Goal: Task Accomplishment & Management: Manage account settings

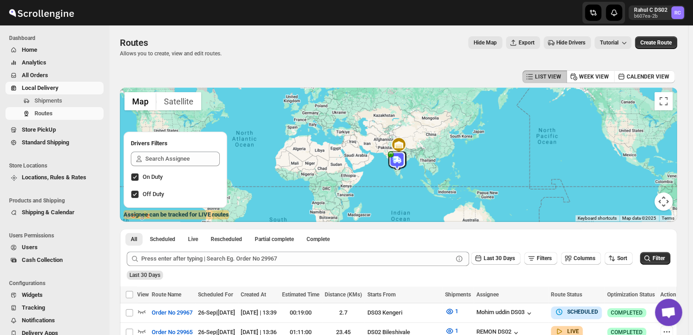
click at [58, 100] on span "Shipments" at bounding box center [49, 100] width 28 height 7
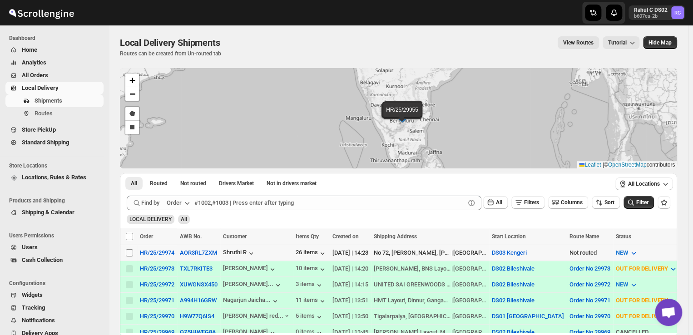
click at [128, 251] on input "Select shipment" at bounding box center [129, 252] width 7 height 7
checkbox input "true"
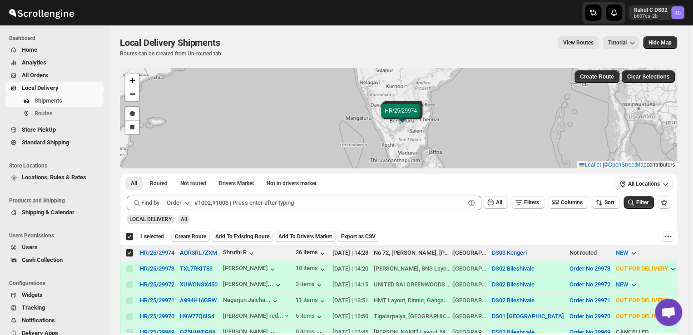
click at [199, 236] on span "Create Route" at bounding box center [190, 236] width 31 height 7
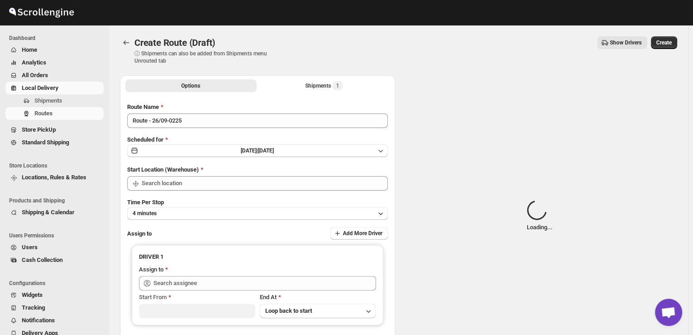
type input "DS03 Kengeri"
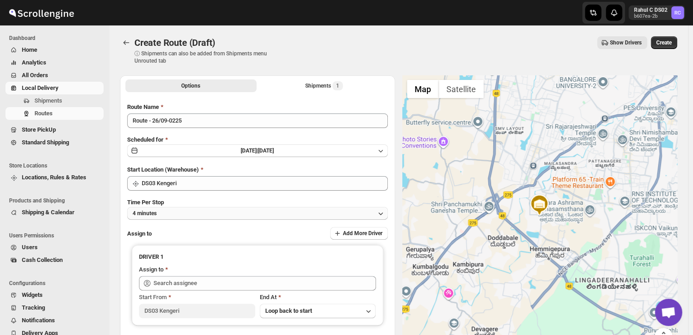
click at [169, 215] on button "4 minutes" at bounding box center [257, 213] width 261 height 13
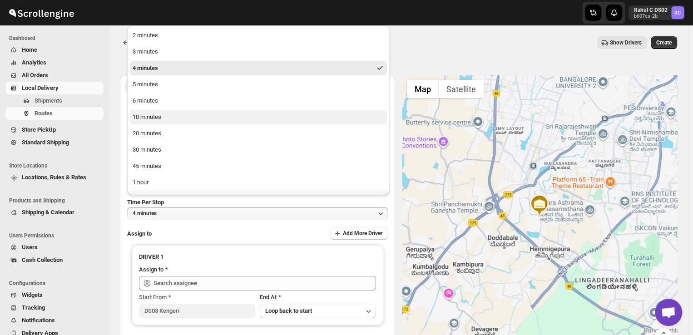
click at [153, 115] on div "10 minutes" at bounding box center [147, 117] width 29 height 9
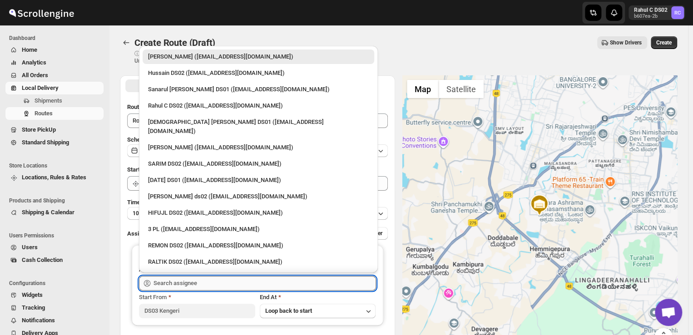
click at [202, 285] on input "text" at bounding box center [265, 283] width 223 height 15
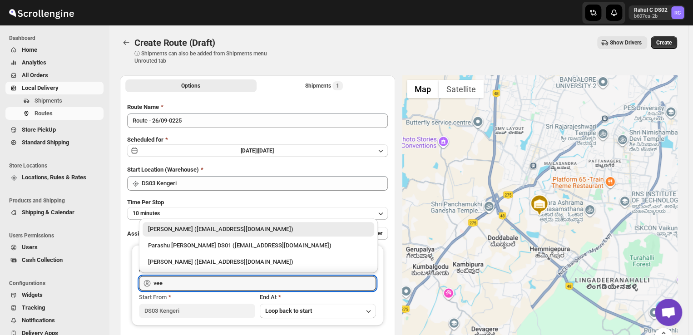
click at [187, 227] on div "[PERSON_NAME] ([EMAIL_ADDRESS][DOMAIN_NAME])" at bounding box center [258, 229] width 221 height 9
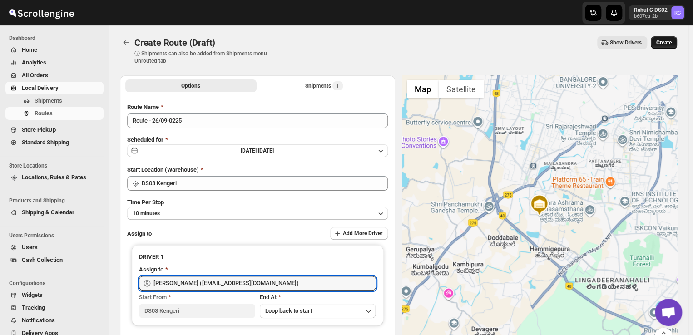
type input "[PERSON_NAME] ([EMAIL_ADDRESS][DOMAIN_NAME])"
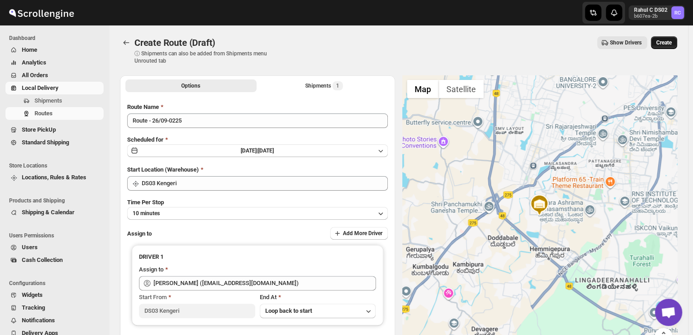
click at [671, 41] on span "Create" at bounding box center [664, 42] width 15 height 7
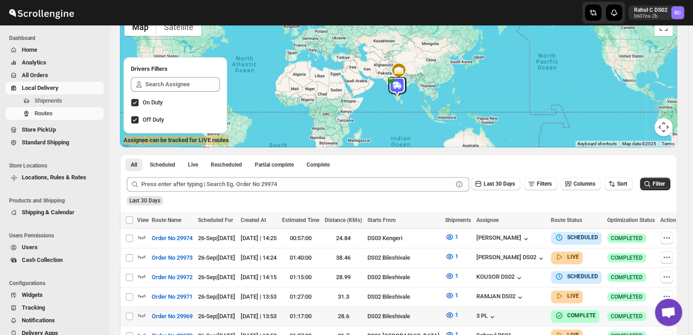
scroll to position [75, 0]
click at [665, 239] on icon "button" at bounding box center [666, 238] width 9 height 9
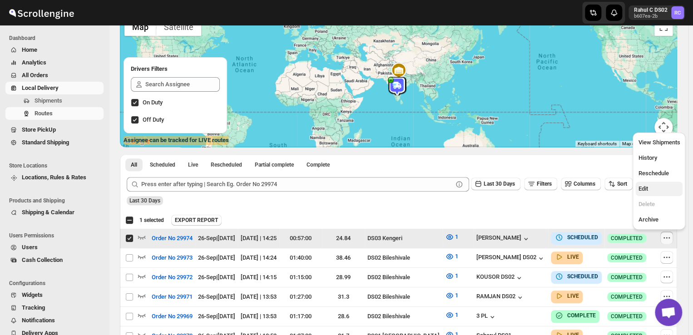
click at [642, 188] on span "Edit" at bounding box center [643, 188] width 10 height 7
checkbox input "false"
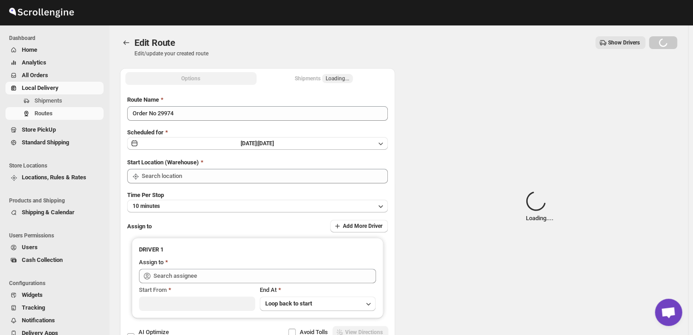
type input "Order No 29974"
type input "DS03 Kengeri"
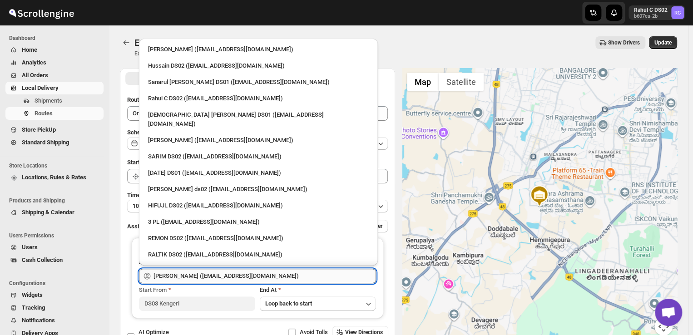
click at [276, 277] on input "[PERSON_NAME] ([EMAIL_ADDRESS][DOMAIN_NAME])" at bounding box center [265, 276] width 223 height 15
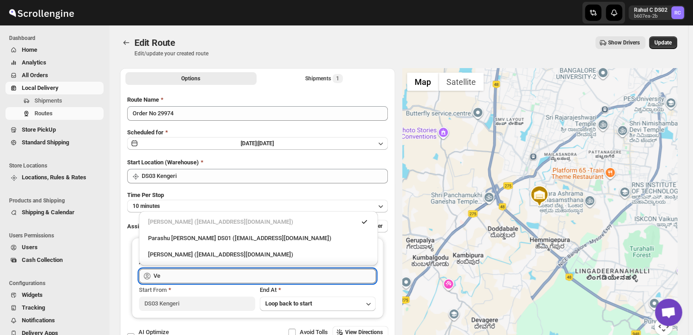
type input "V"
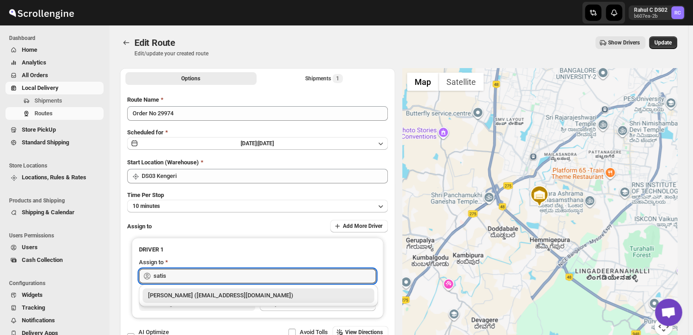
click at [263, 297] on div "[PERSON_NAME] ([EMAIL_ADDRESS][DOMAIN_NAME])" at bounding box center [258, 295] width 221 height 9
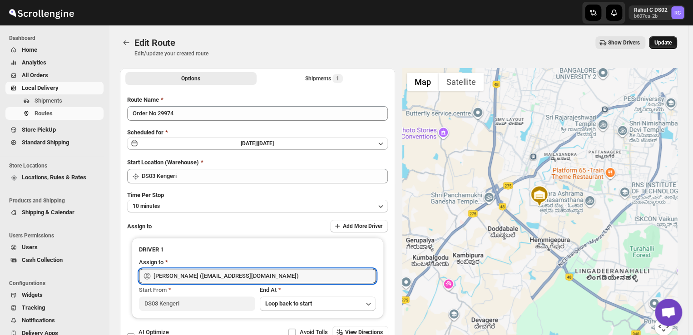
type input "[PERSON_NAME] ([EMAIL_ADDRESS][DOMAIN_NAME])"
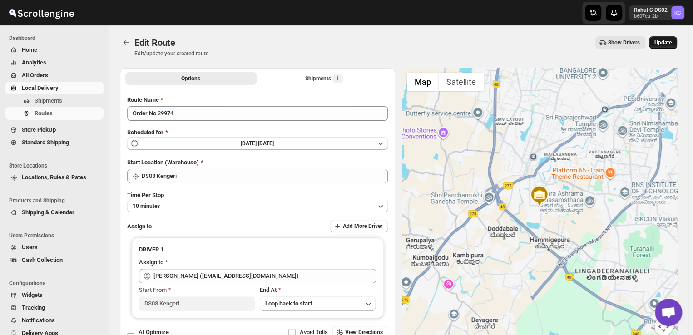
click at [671, 43] on span "Update" at bounding box center [663, 42] width 17 height 7
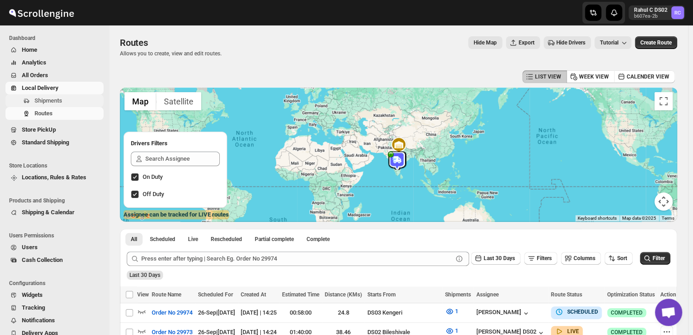
click at [68, 99] on span "Shipments" at bounding box center [68, 100] width 67 height 9
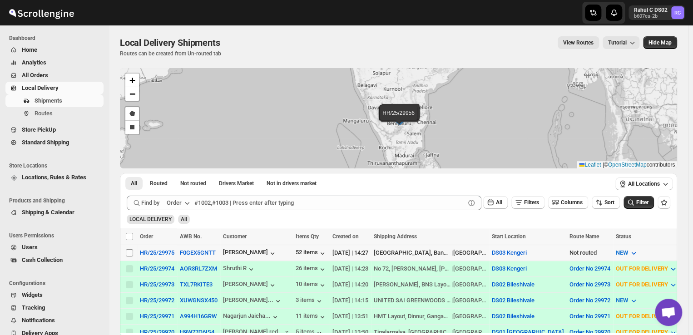
click at [128, 251] on input "Select shipment" at bounding box center [129, 252] width 7 height 7
checkbox input "true"
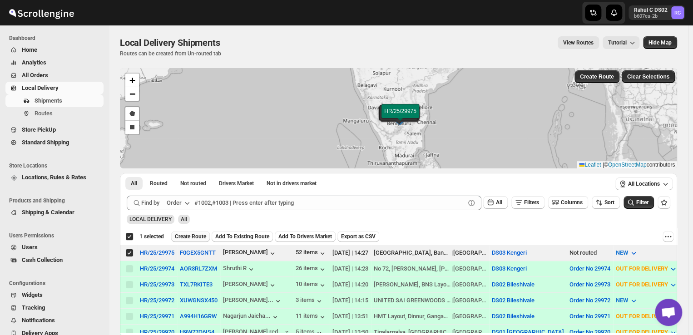
click at [188, 236] on span "Create Route" at bounding box center [190, 236] width 31 height 7
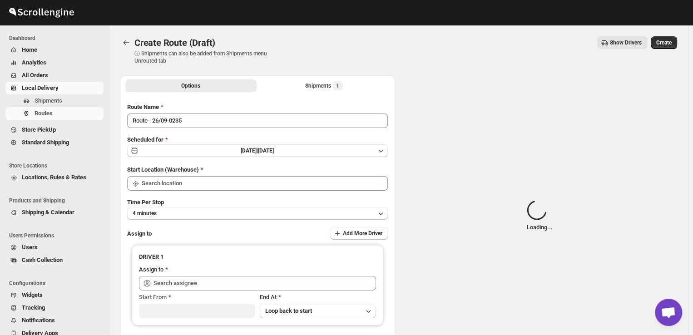
type input "DS03 Kengeri"
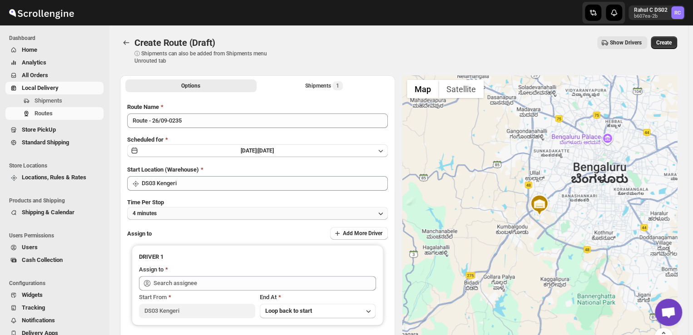
click at [169, 218] on button "4 minutes" at bounding box center [257, 213] width 261 height 13
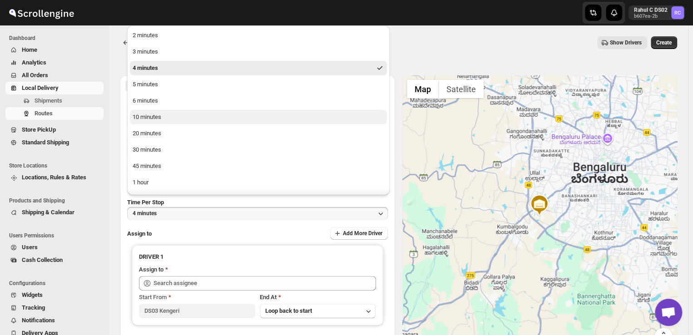
click at [149, 119] on div "10 minutes" at bounding box center [147, 117] width 29 height 9
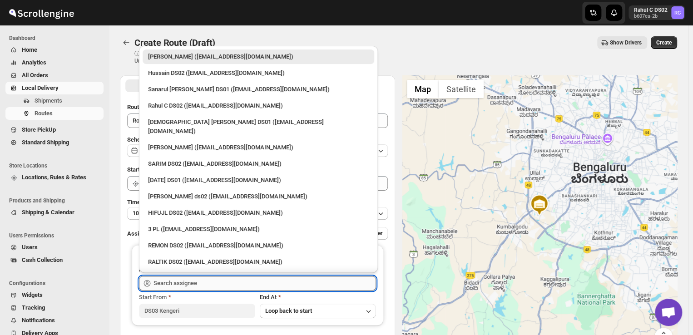
click at [210, 284] on input "text" at bounding box center [265, 283] width 223 height 15
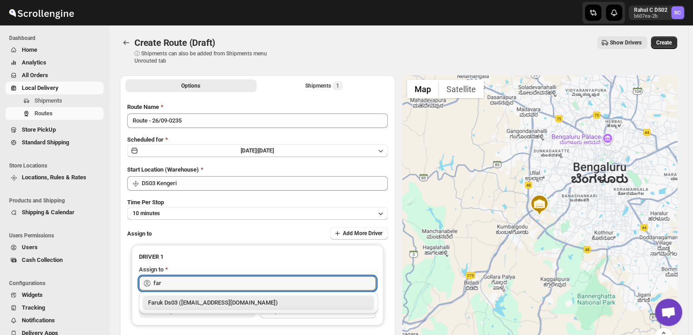
click at [207, 304] on div "Faruk Ds03 ([EMAIL_ADDRESS][DOMAIN_NAME])" at bounding box center [258, 303] width 221 height 9
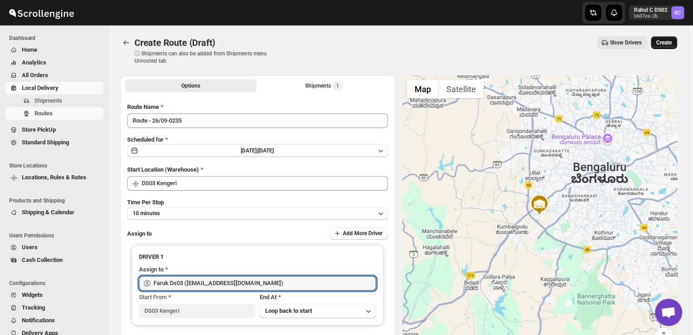
type input "Faruk Ds03 ([EMAIL_ADDRESS][DOMAIN_NAME])"
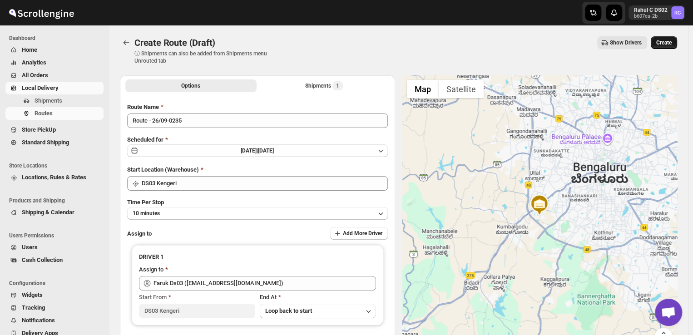
click at [668, 40] on span "Create" at bounding box center [664, 42] width 15 height 7
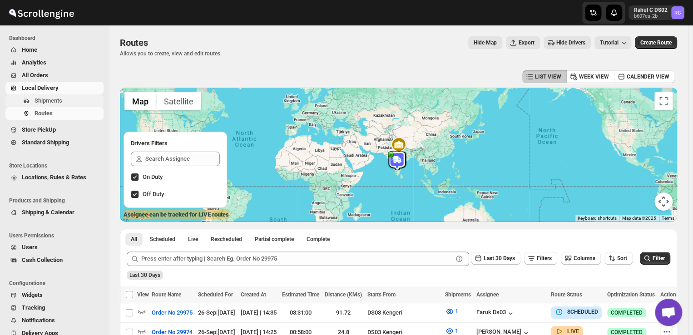
click at [49, 101] on span "Shipments" at bounding box center [49, 100] width 28 height 7
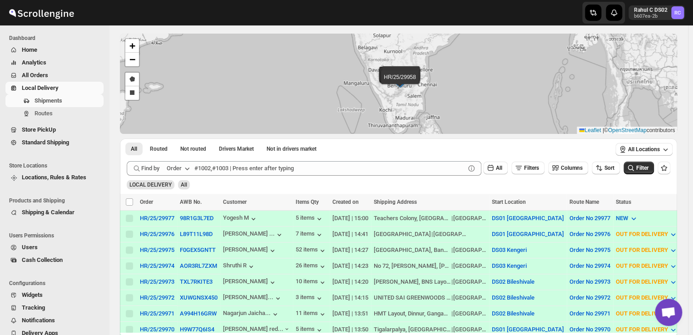
scroll to position [35, 0]
click at [48, 110] on span "Routes" at bounding box center [44, 113] width 18 height 7
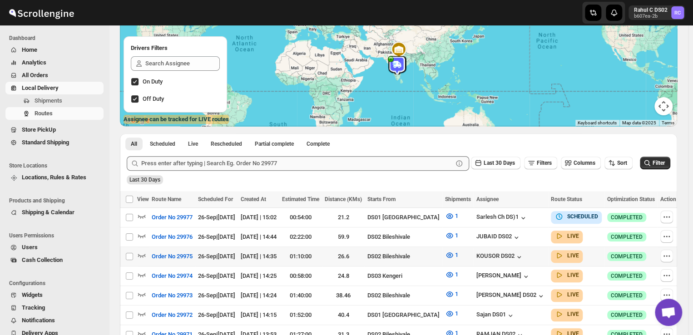
scroll to position [110, 0]
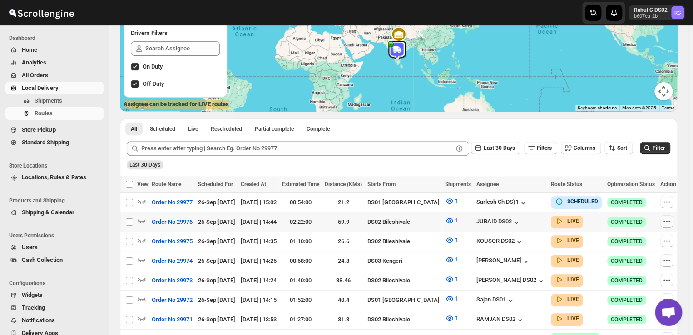
click at [666, 220] on icon "button" at bounding box center [666, 221] width 9 height 9
checkbox input "true"
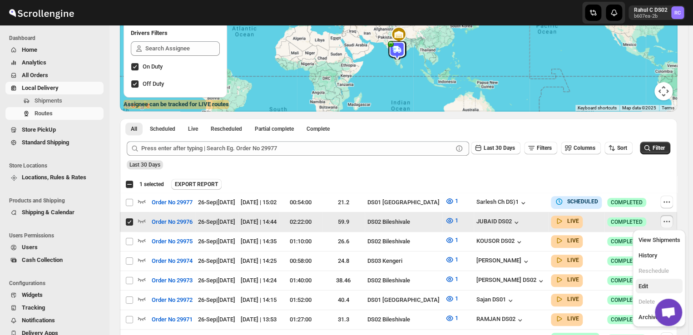
click at [641, 290] on span "Edit" at bounding box center [643, 286] width 10 height 7
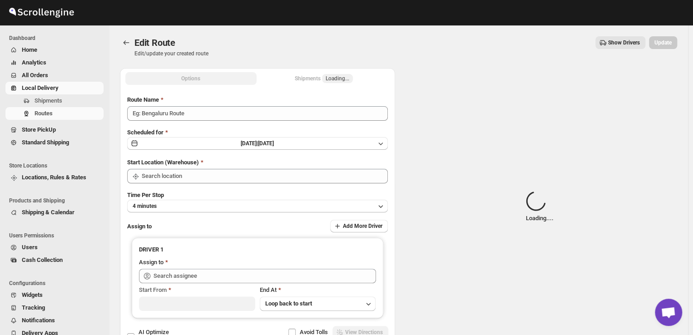
type input "Order No 29976"
type input "DS02 Bileshivale"
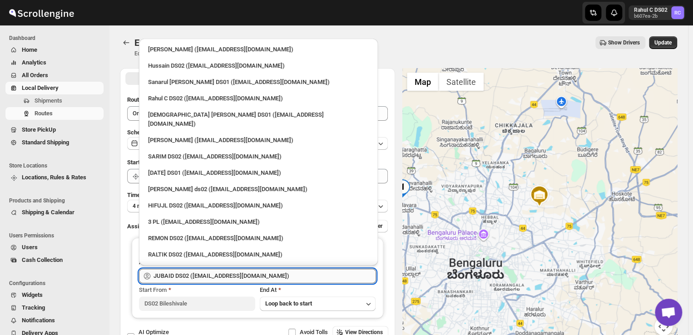
click at [262, 278] on input "JUBAID DS02 ([EMAIL_ADDRESS][DOMAIN_NAME])" at bounding box center [265, 276] width 223 height 15
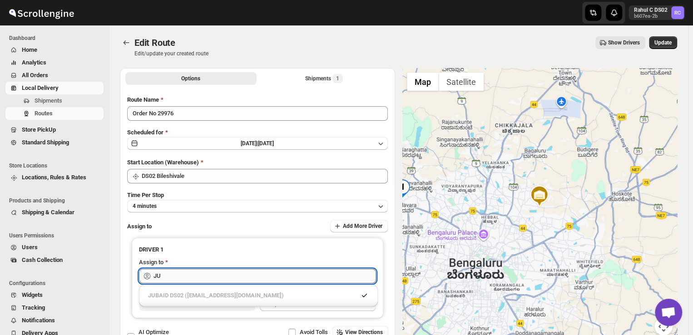
type input "J"
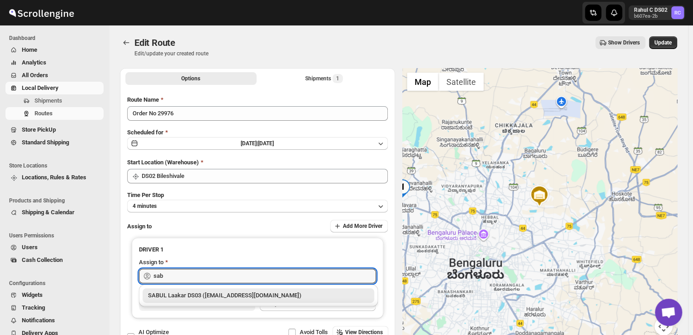
click at [252, 295] on div "SABUL Laakar DS03 ([EMAIL_ADDRESS][DOMAIN_NAME])" at bounding box center [258, 295] width 221 height 9
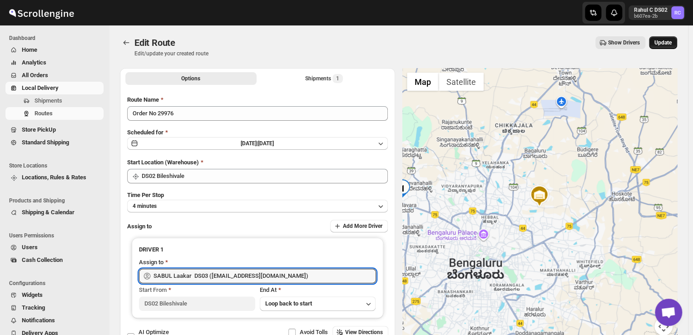
type input "SABUL Laakar DS03 ([EMAIL_ADDRESS][DOMAIN_NAME])"
click at [666, 40] on span "Update" at bounding box center [663, 42] width 17 height 7
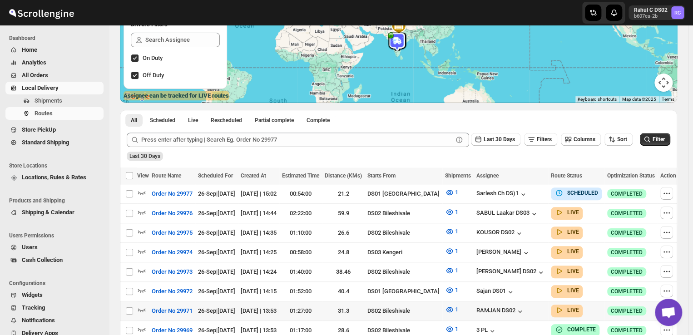
scroll to position [120, 0]
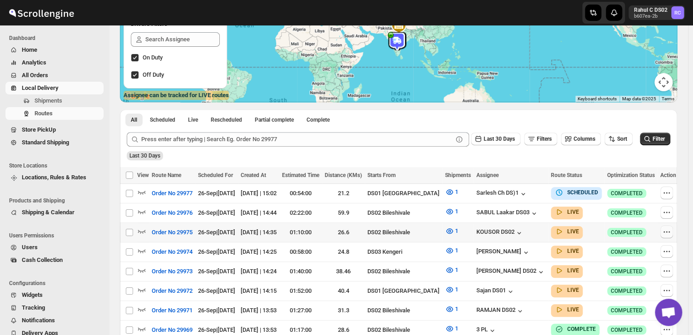
click at [664, 226] on button "button" at bounding box center [667, 232] width 13 height 13
checkbox input "true"
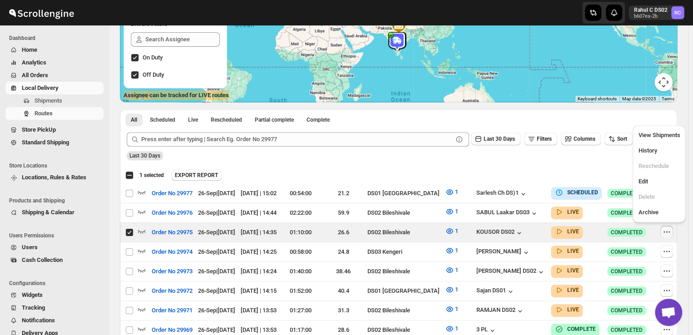
click at [596, 171] on div "EXPORT REPORT" at bounding box center [422, 175] width 503 height 11
click at [664, 214] on icon "button" at bounding box center [666, 212] width 9 height 9
checkbox input "true"
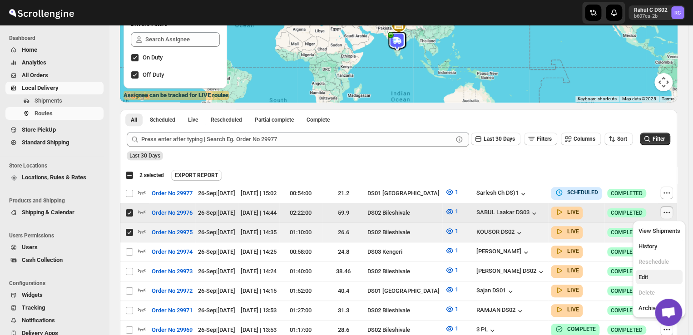
click at [647, 275] on span "Edit" at bounding box center [643, 277] width 10 height 7
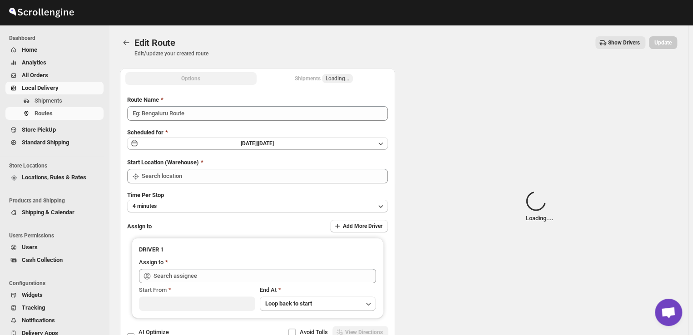
type input "Order No 29976"
type input "DS02 Bileshivale"
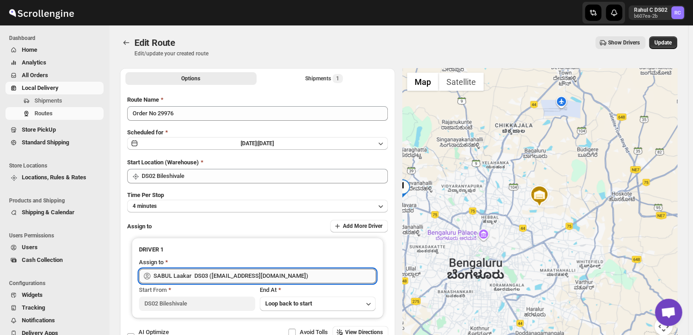
click at [287, 275] on input "SABUL Laakar DS03 ([EMAIL_ADDRESS][DOMAIN_NAME])" at bounding box center [265, 276] width 223 height 15
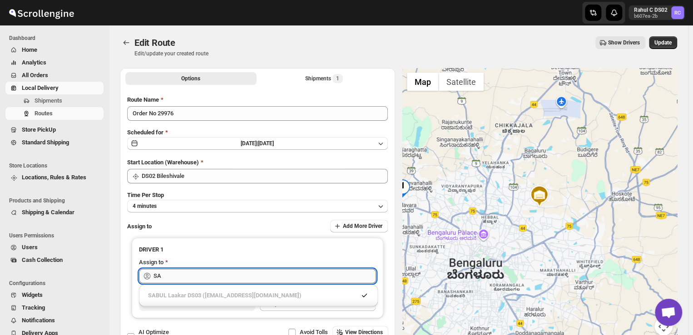
type input "S"
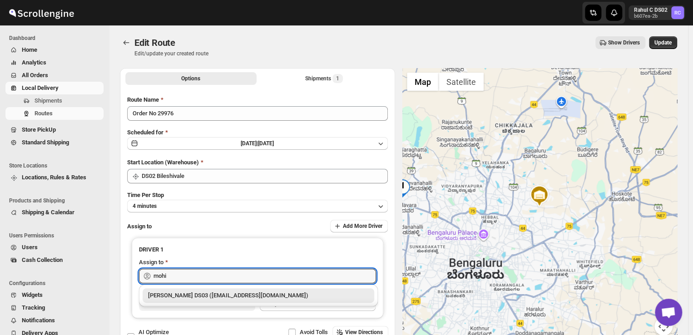
click at [269, 296] on div "[PERSON_NAME] DS03 ([EMAIL_ADDRESS][DOMAIN_NAME])" at bounding box center [258, 295] width 221 height 9
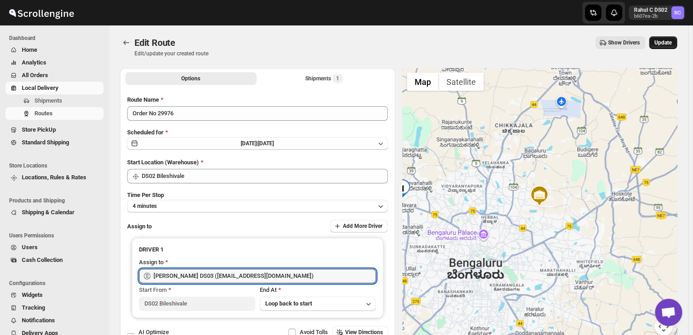
type input "[PERSON_NAME] DS03 ([EMAIL_ADDRESS][DOMAIN_NAME])"
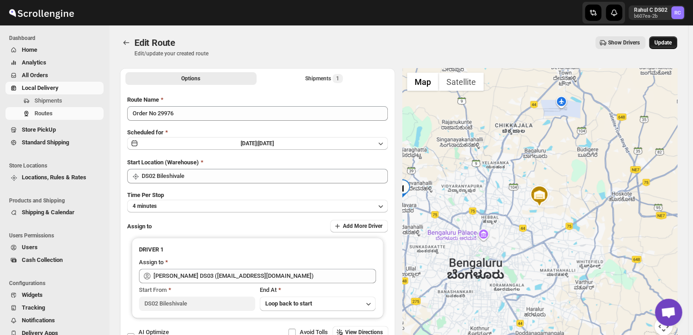
click at [667, 41] on span "Update" at bounding box center [663, 42] width 17 height 7
